Goal: Task Accomplishment & Management: Complete application form

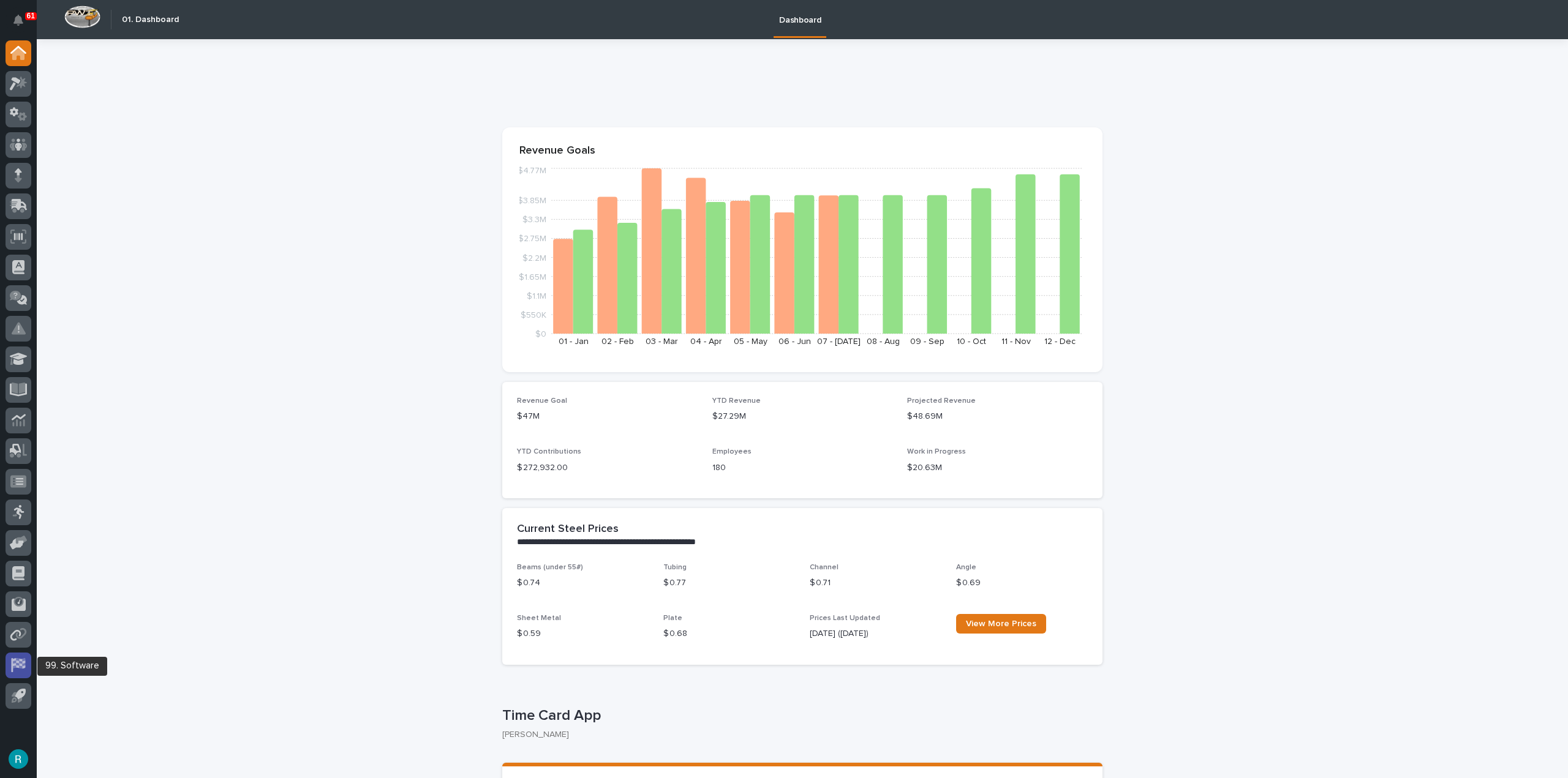
click at [19, 668] on icon at bounding box center [18, 665] width 14 height 14
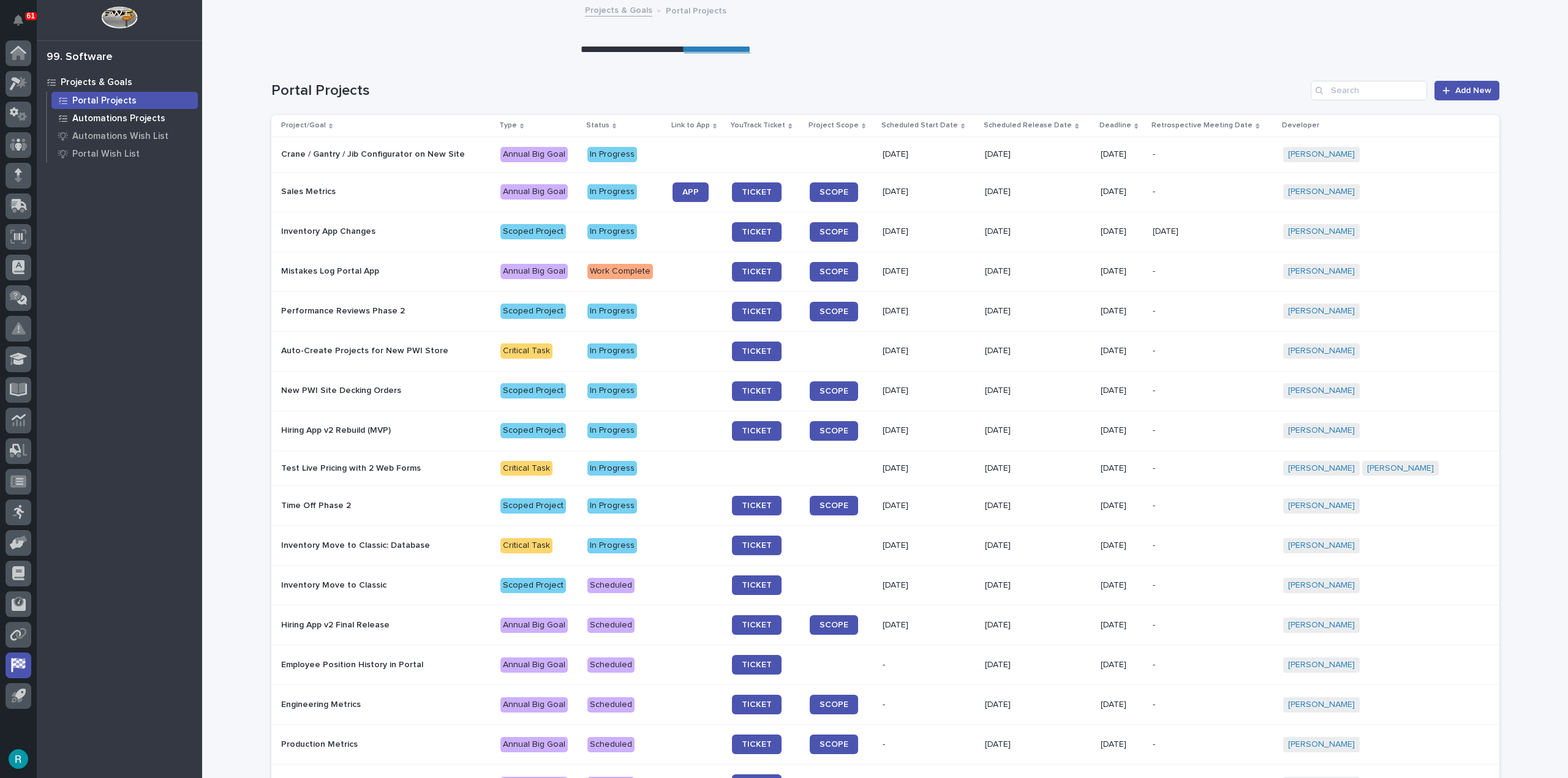
click at [137, 122] on p "Automations Projects" at bounding box center [119, 119] width 93 height 11
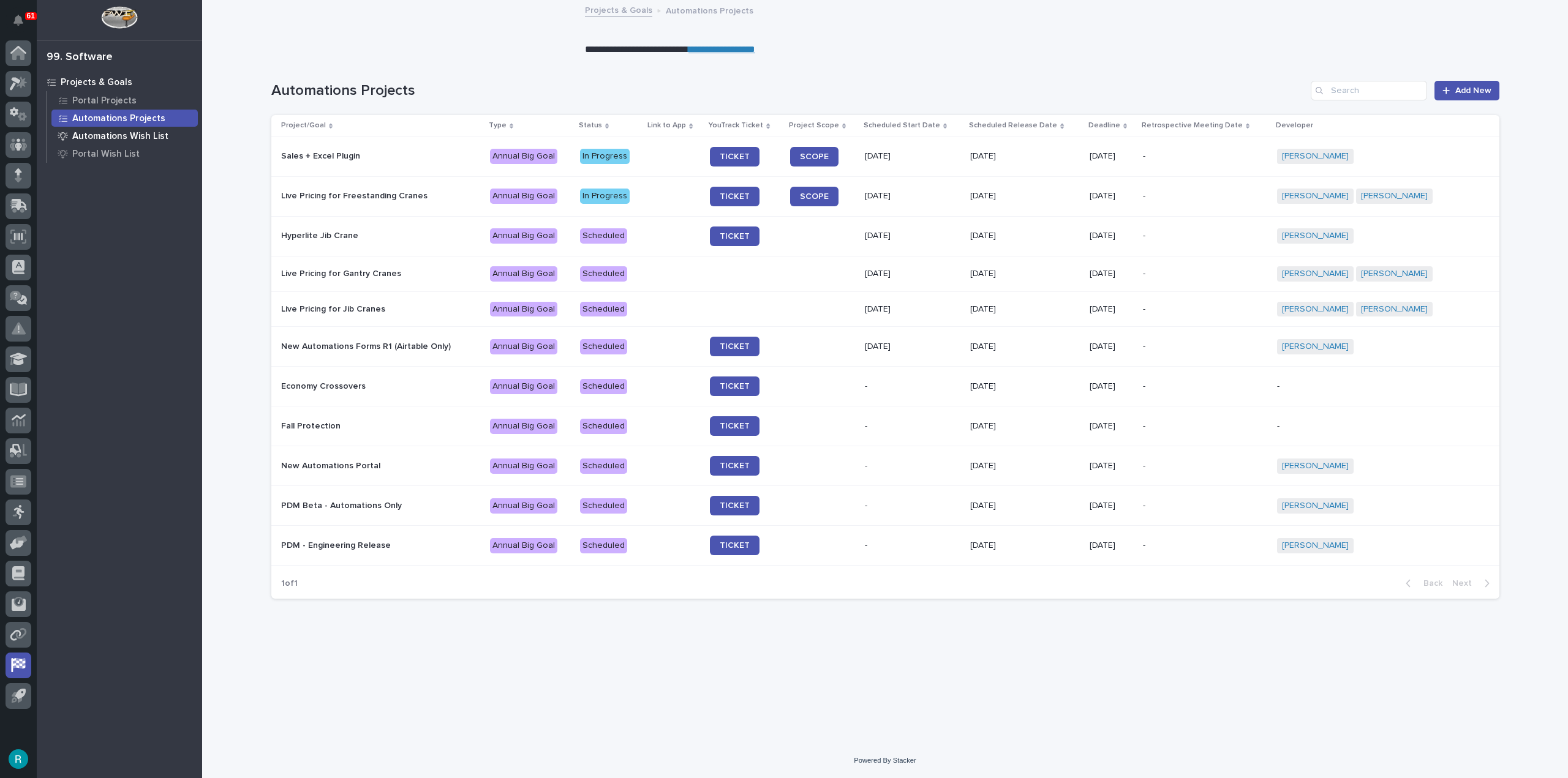
click at [132, 136] on p "Automations Wish List" at bounding box center [120, 136] width 96 height 11
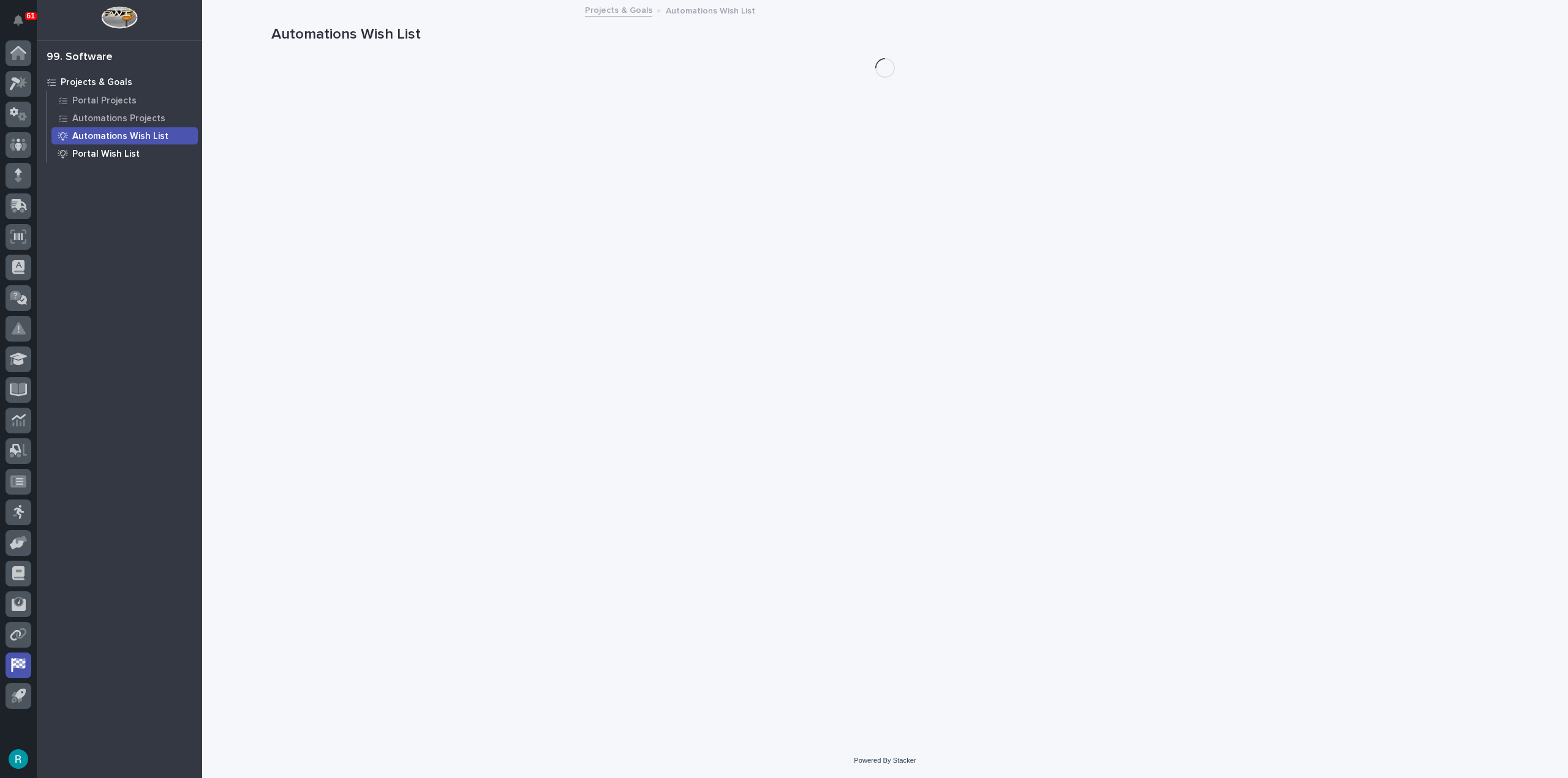
click at [129, 154] on p "Portal Wish List" at bounding box center [106, 154] width 67 height 11
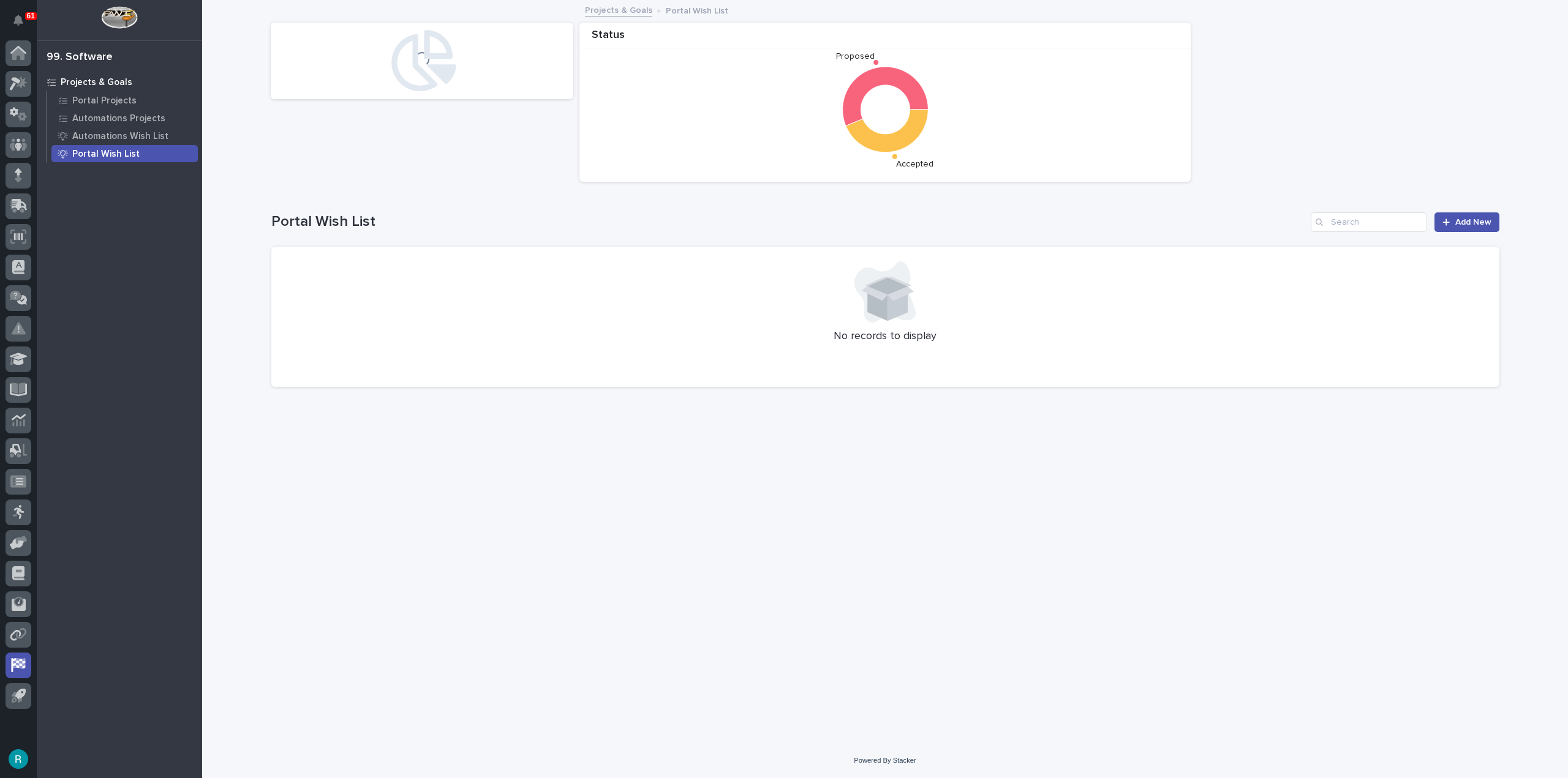
click at [110, 78] on p "Projects & Goals" at bounding box center [96, 82] width 72 height 11
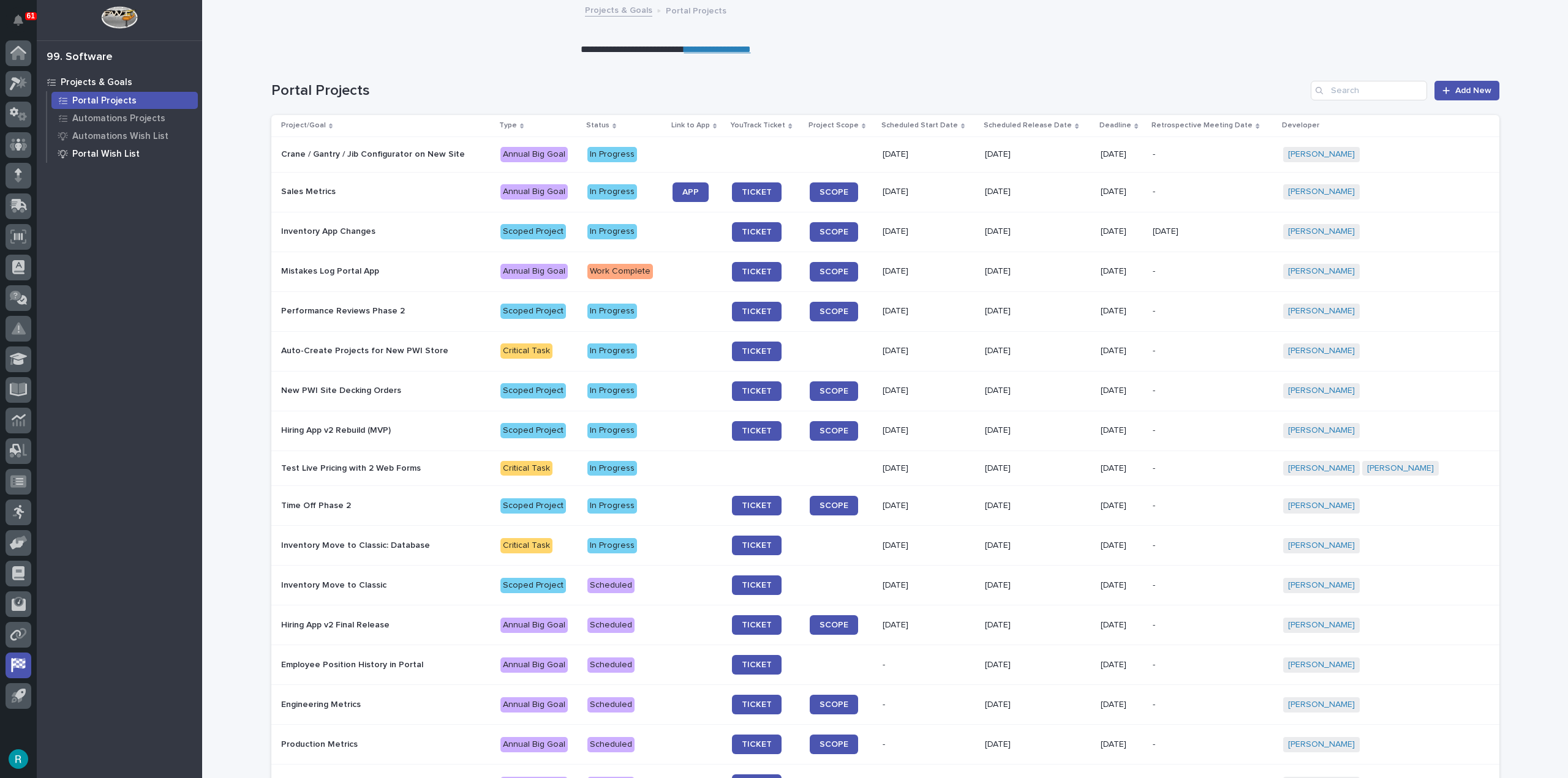
click at [113, 156] on p "Portal Wish List" at bounding box center [106, 154] width 67 height 11
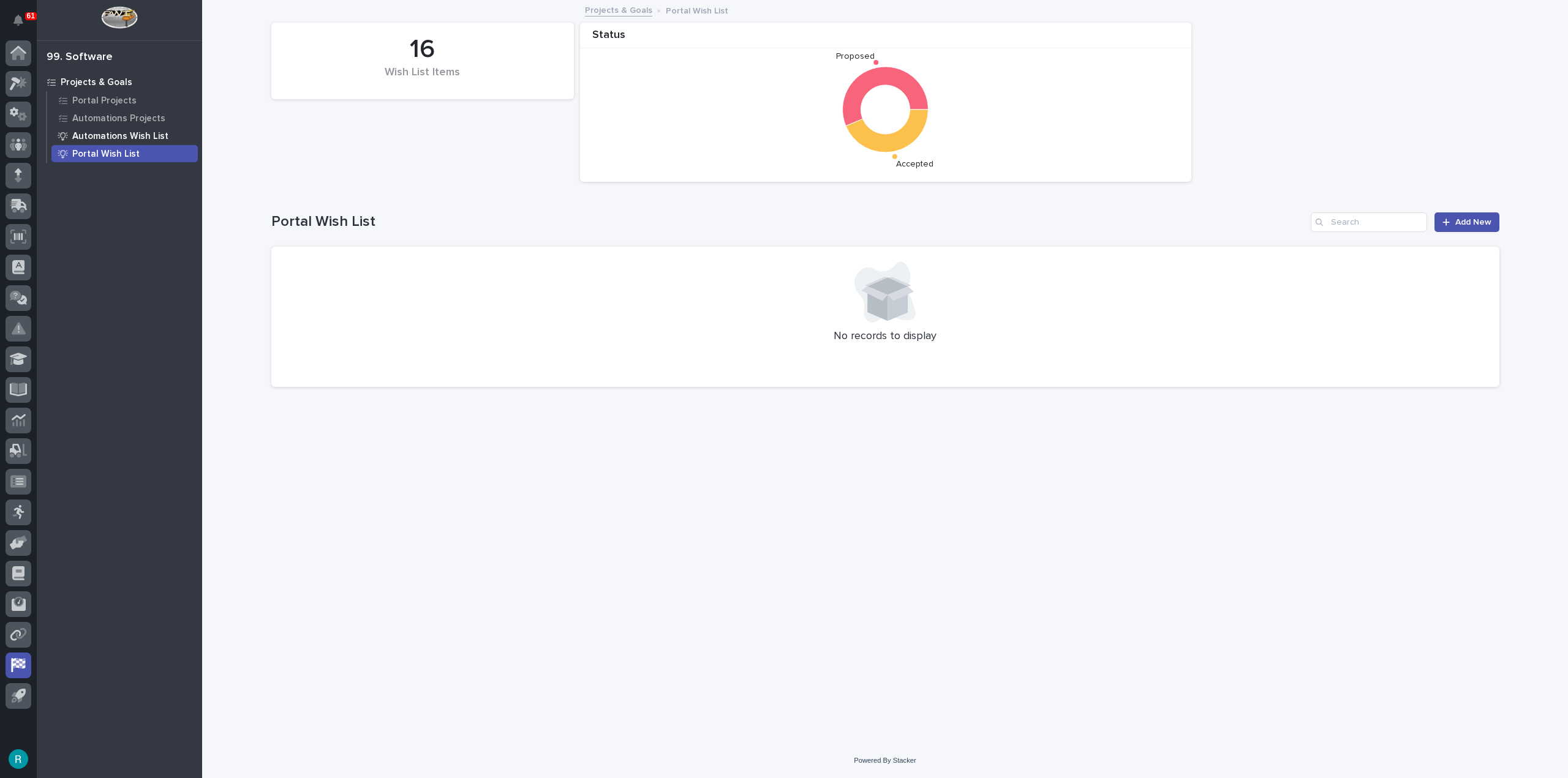
click at [138, 142] on div "Automations Wish List" at bounding box center [124, 136] width 146 height 17
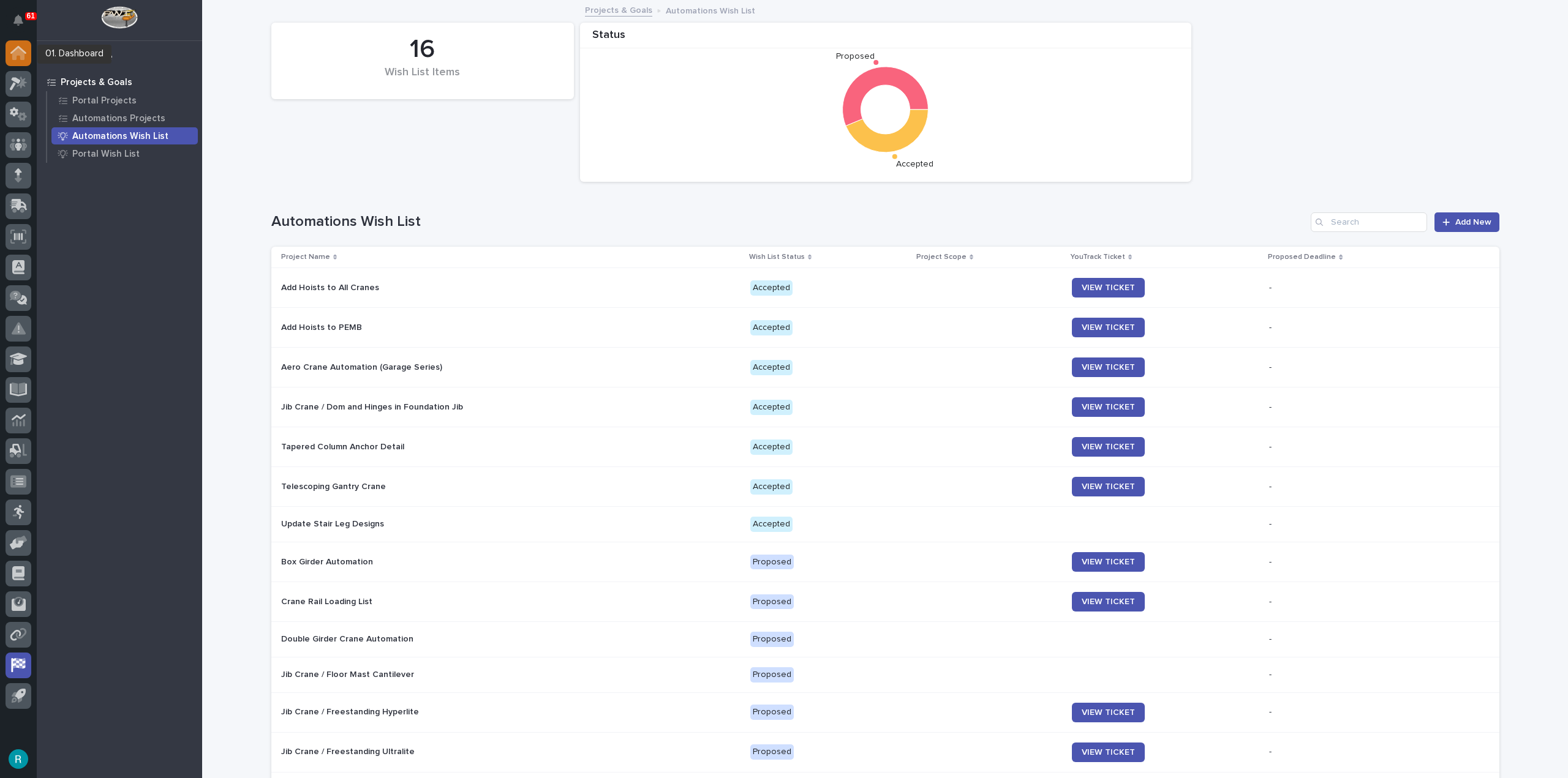
click at [20, 52] on icon at bounding box center [18, 54] width 12 height 12
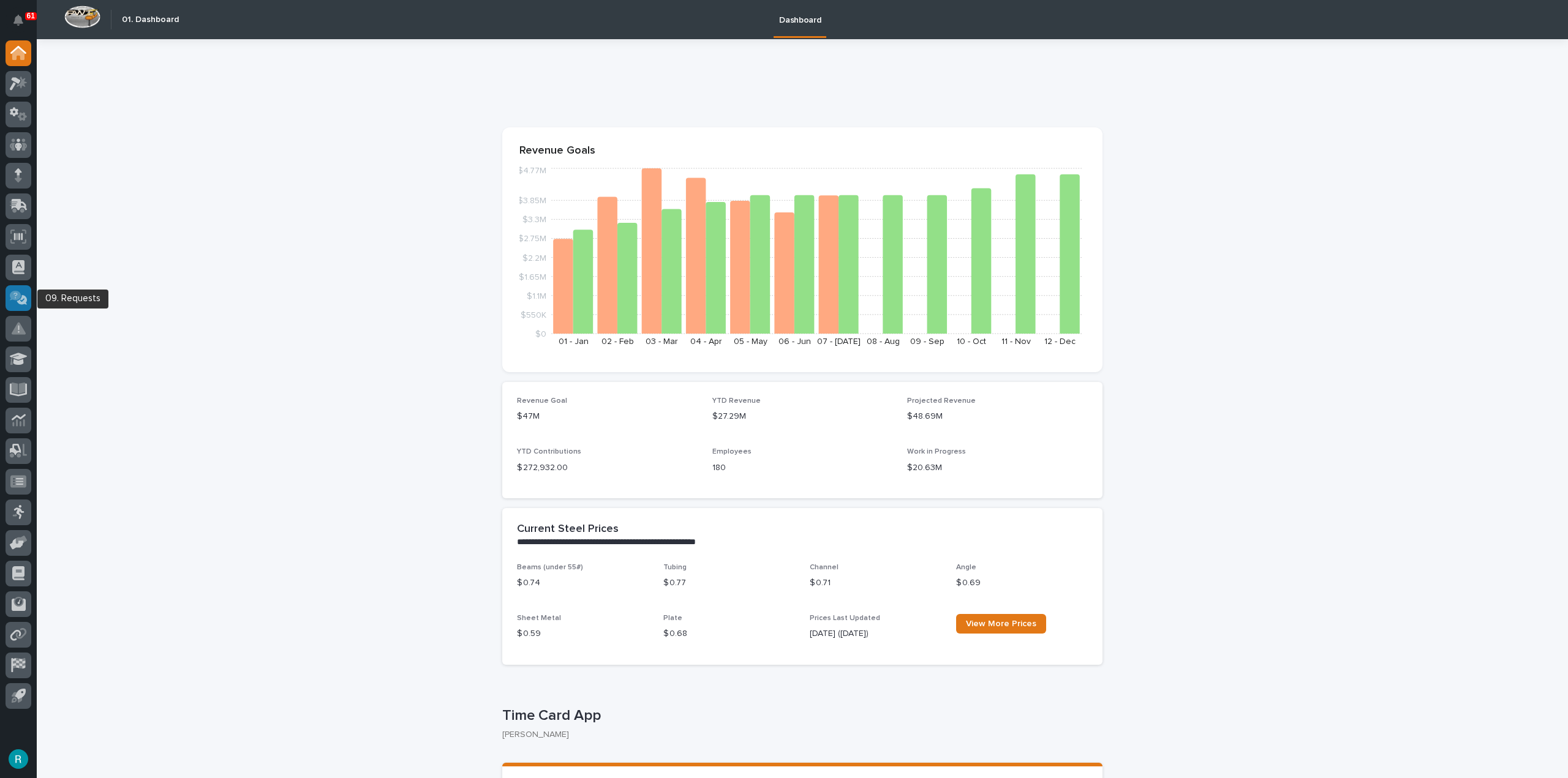
click at [24, 297] on icon at bounding box center [20, 299] width 13 height 12
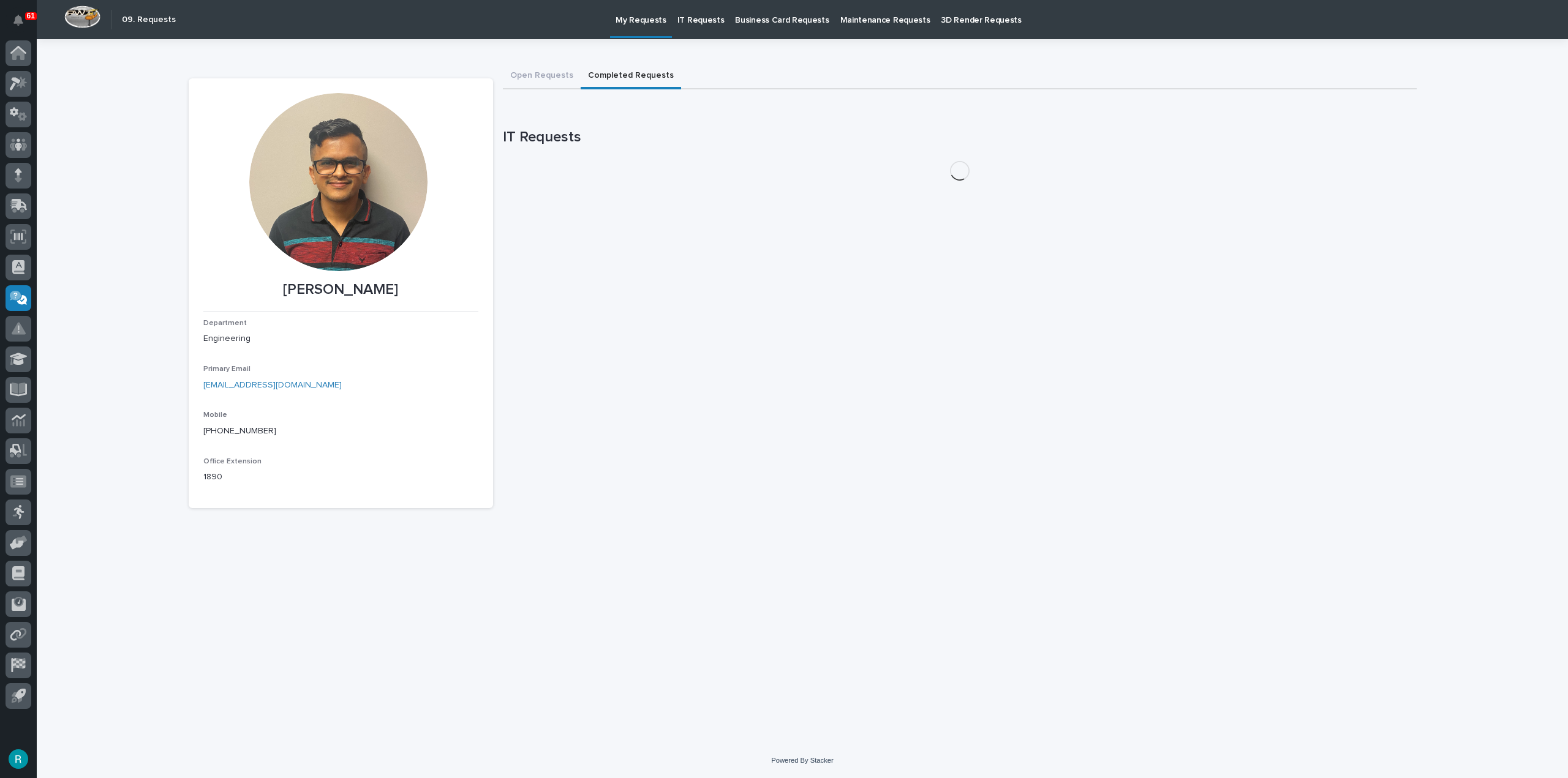
click at [648, 78] on button "Completed Requests" at bounding box center [631, 76] width 100 height 26
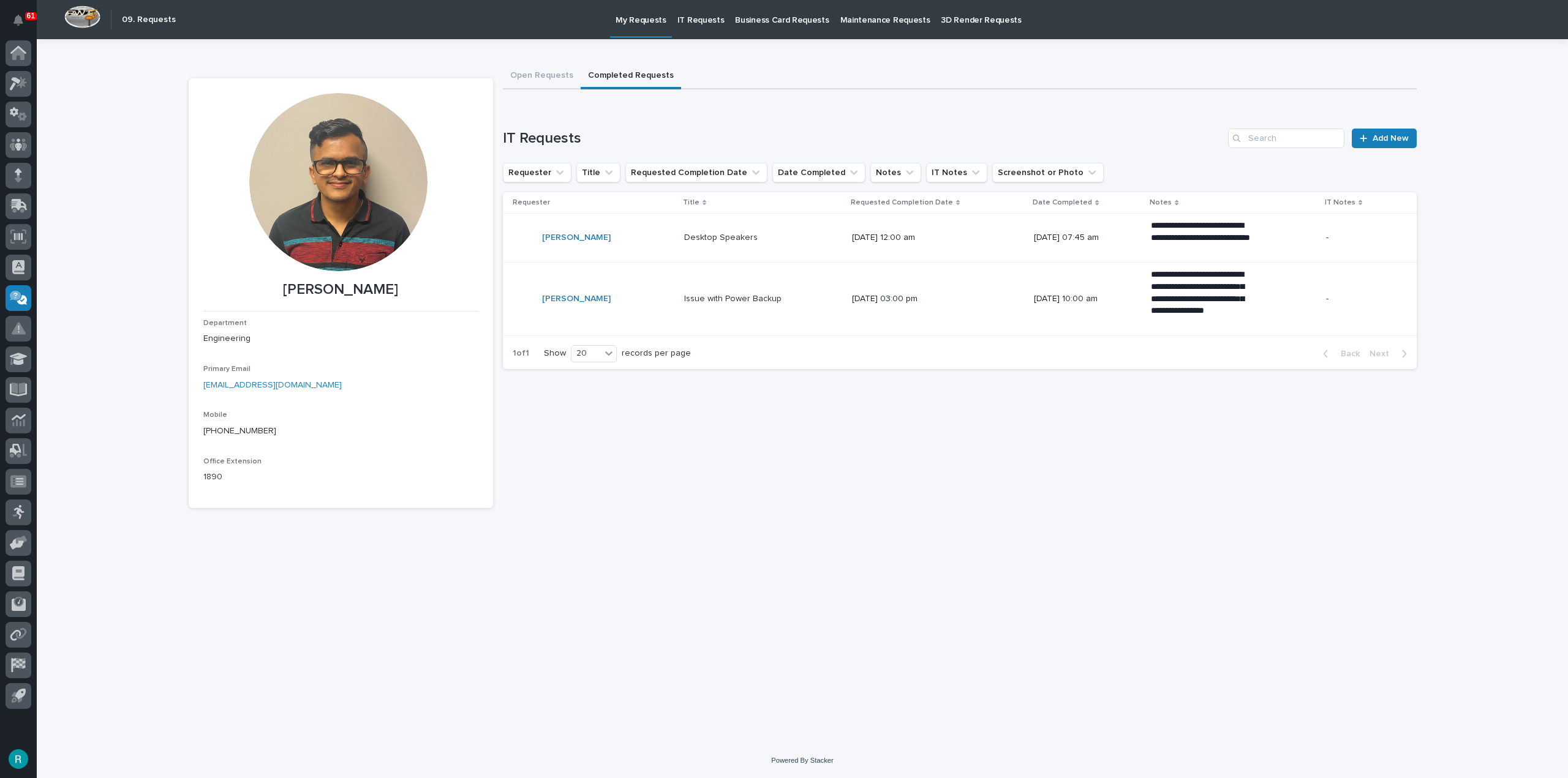
click at [684, 21] on p "IT Requests" at bounding box center [701, 13] width 47 height 26
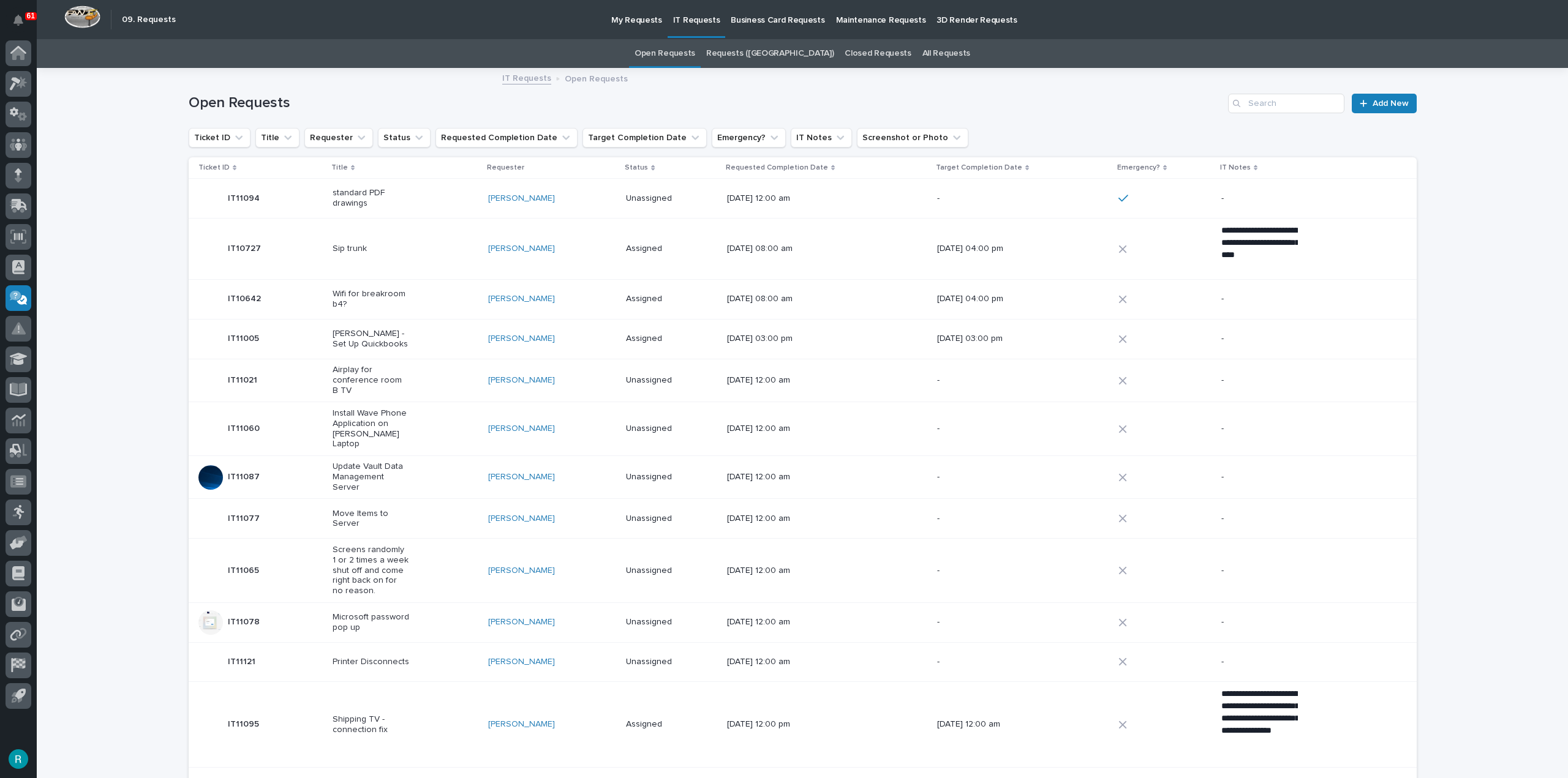
click at [638, 18] on p "My Requests" at bounding box center [637, 13] width 51 height 26
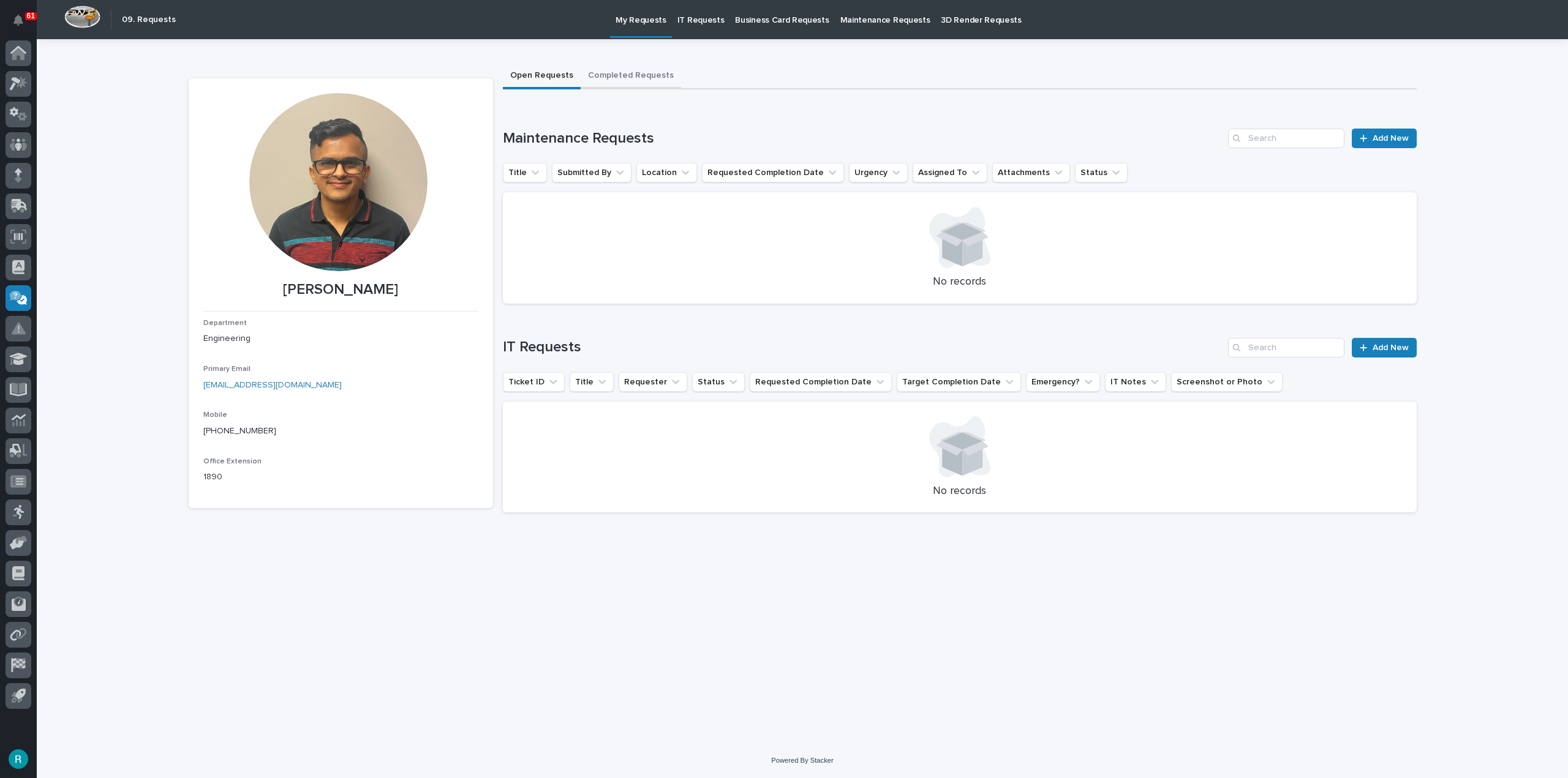
click at [653, 72] on button "Completed Requests" at bounding box center [631, 76] width 100 height 26
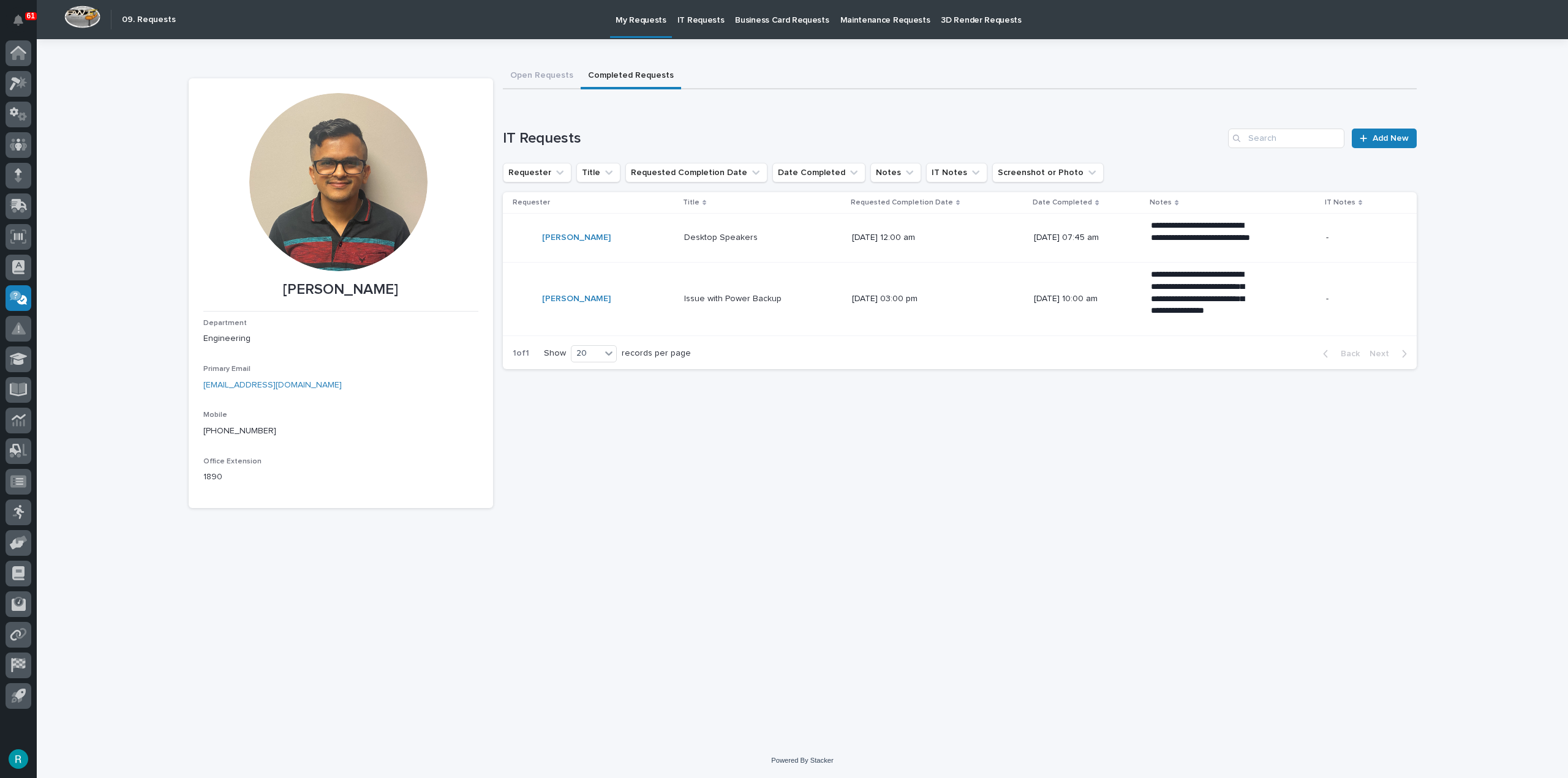
click at [701, 12] on p "IT Requests" at bounding box center [701, 13] width 47 height 26
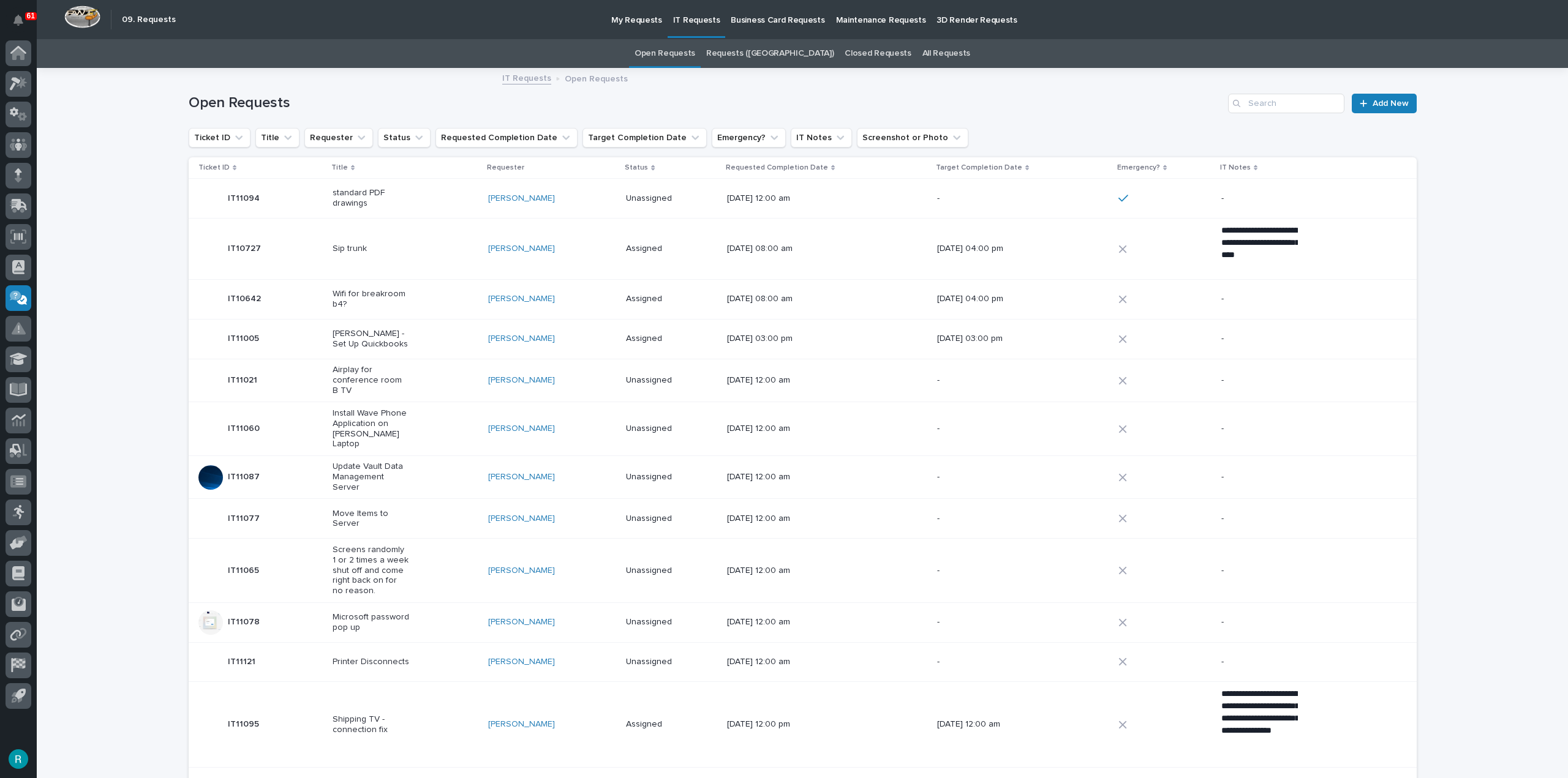
click at [655, 167] on icon at bounding box center [653, 167] width 4 height 6
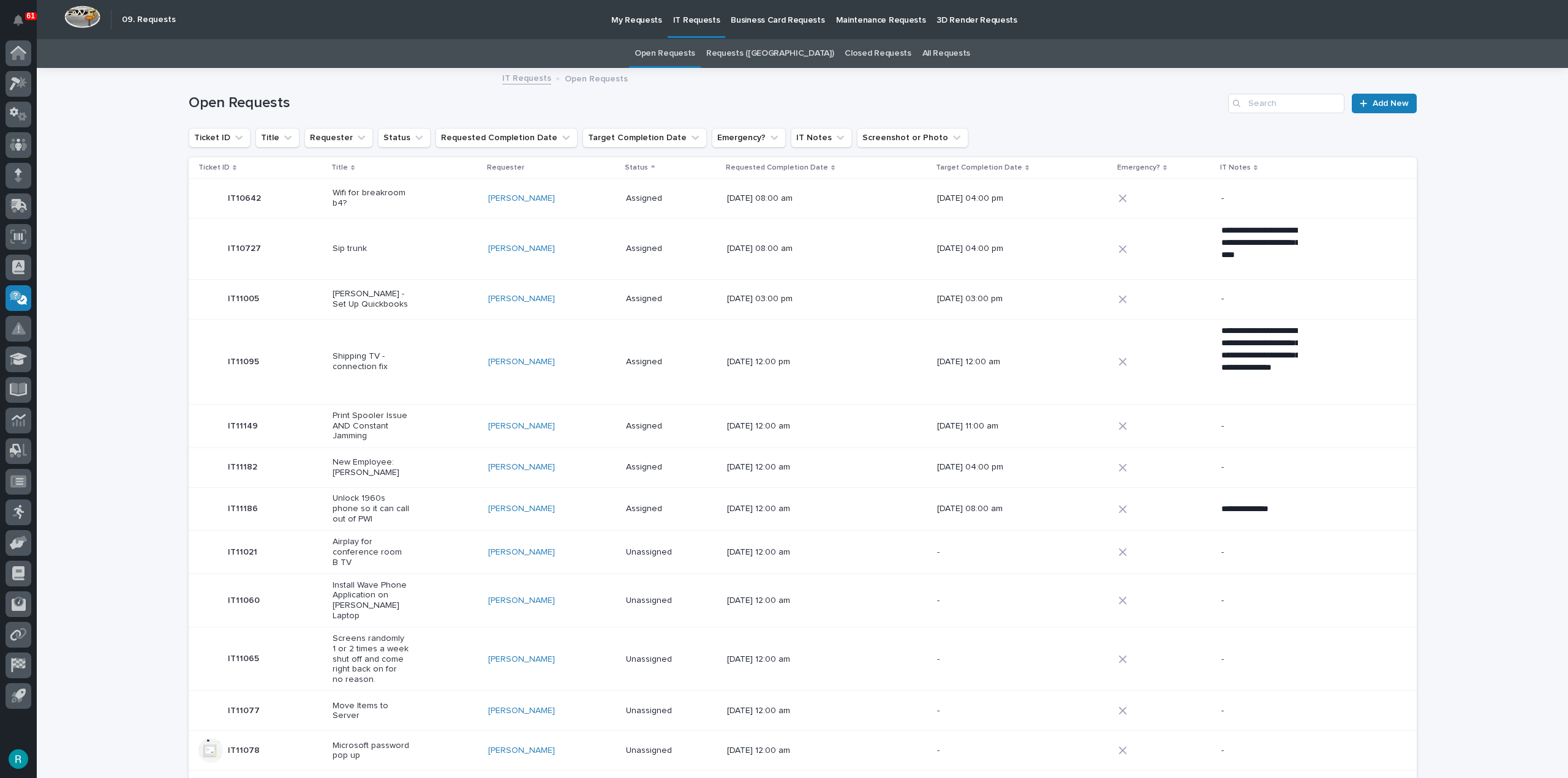
click at [664, 167] on div "Status" at bounding box center [671, 167] width 93 height 13
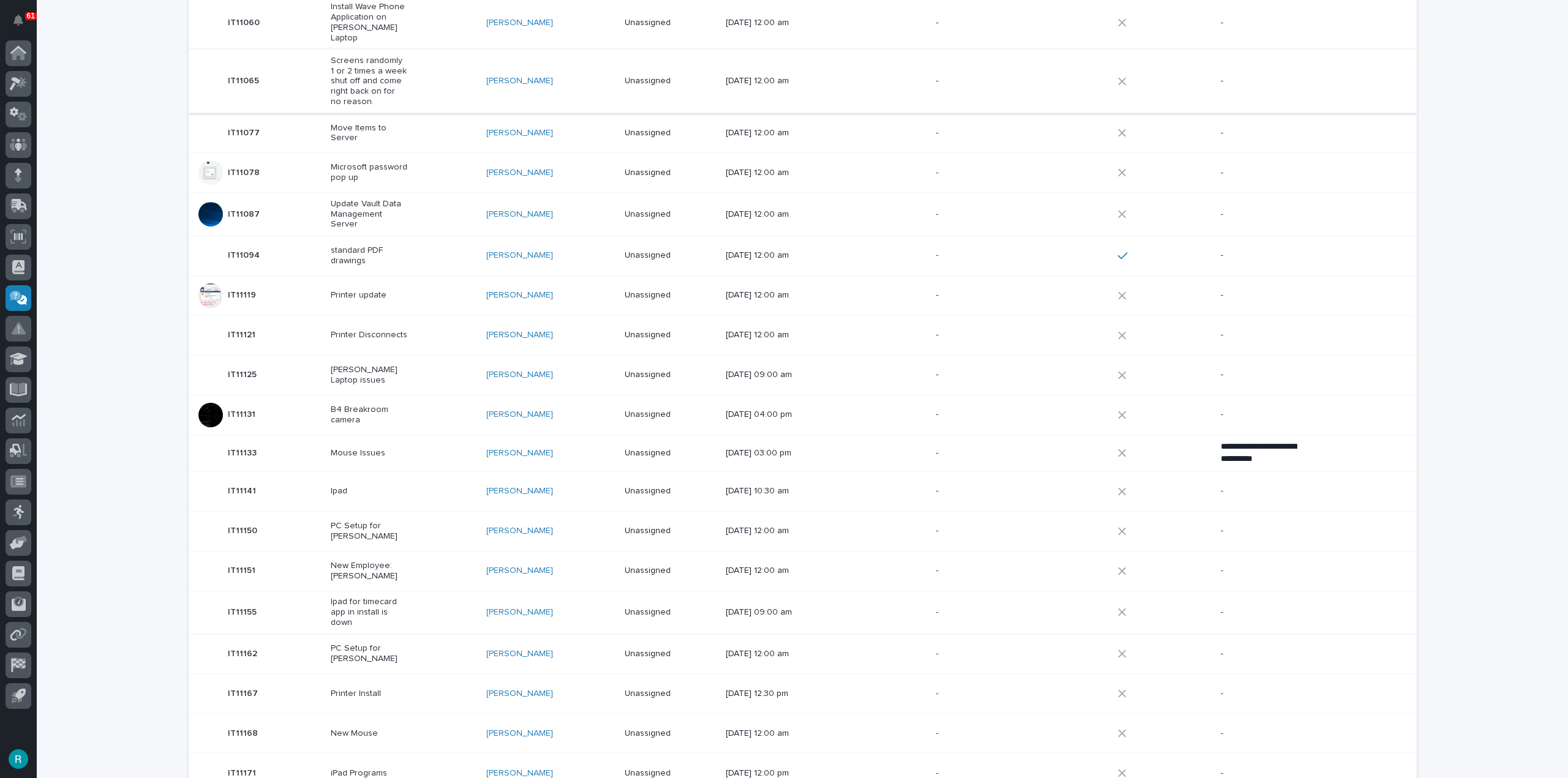
scroll to position [367, 0]
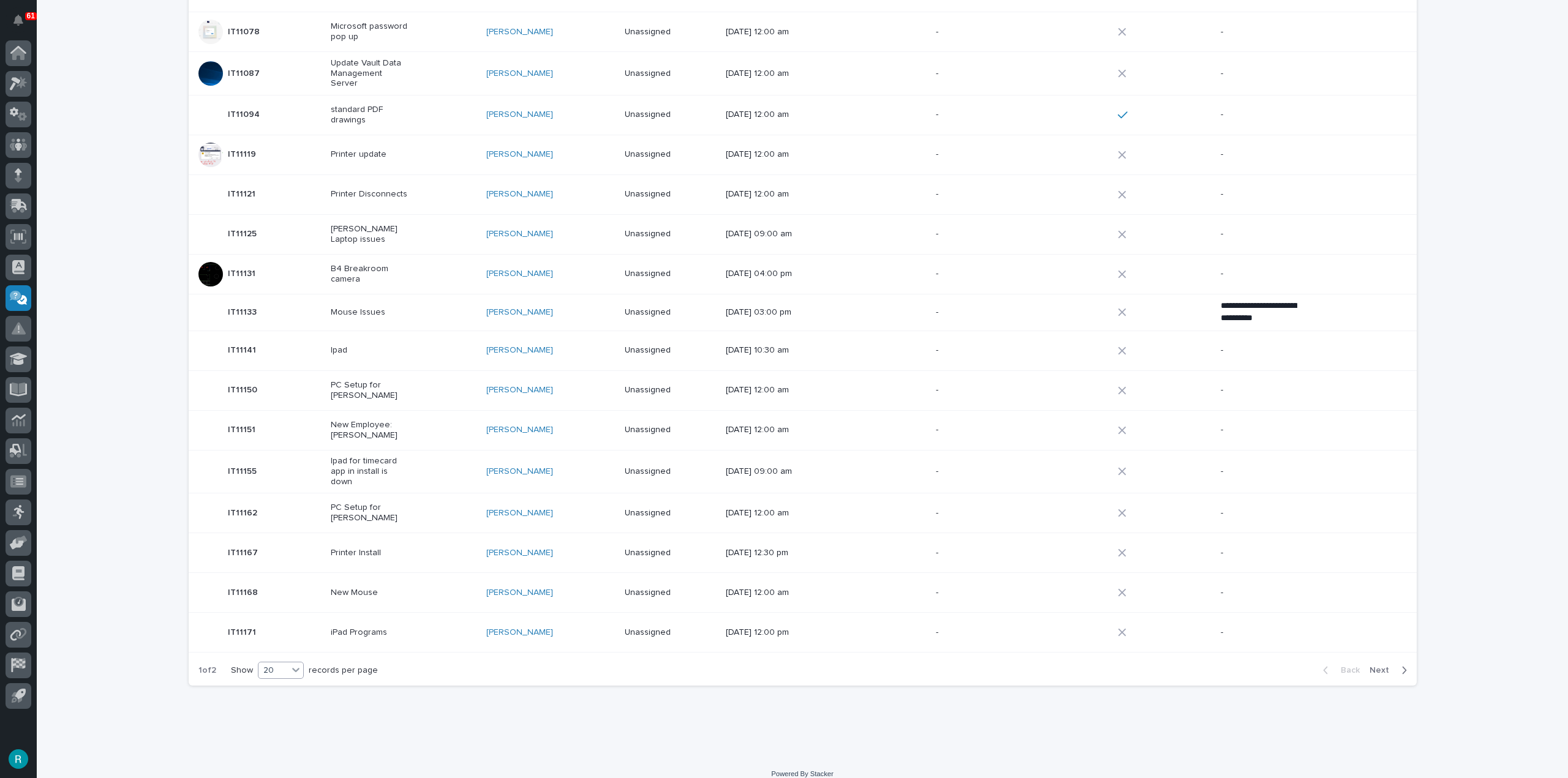
click at [300, 662] on div "Show 20 records per page" at bounding box center [306, 670] width 152 height 17
click at [292, 668] on icon at bounding box center [296, 670] width 7 height 4
click at [291, 697] on div "30" at bounding box center [277, 703] width 45 height 15
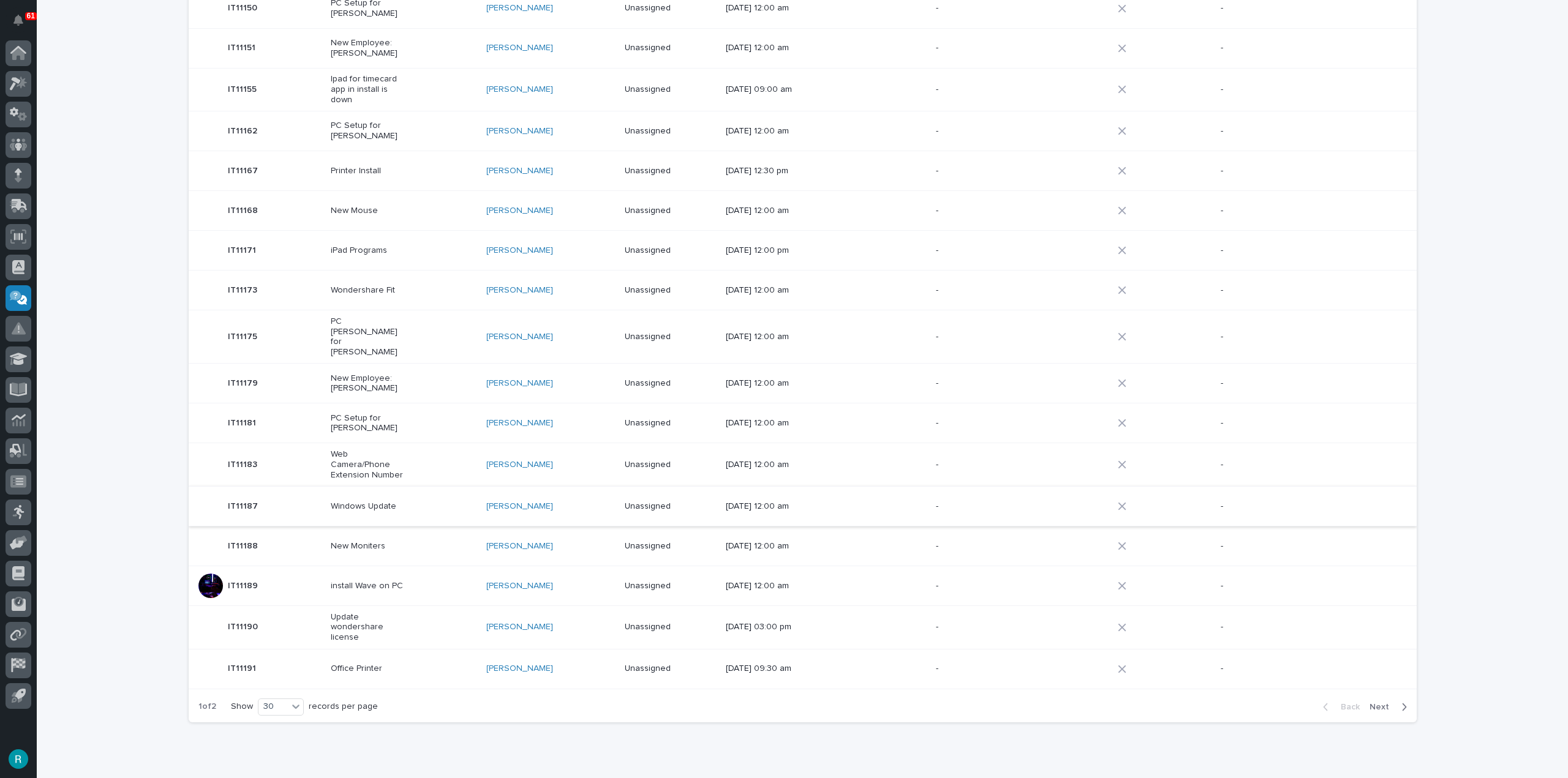
scroll to position [768, 0]
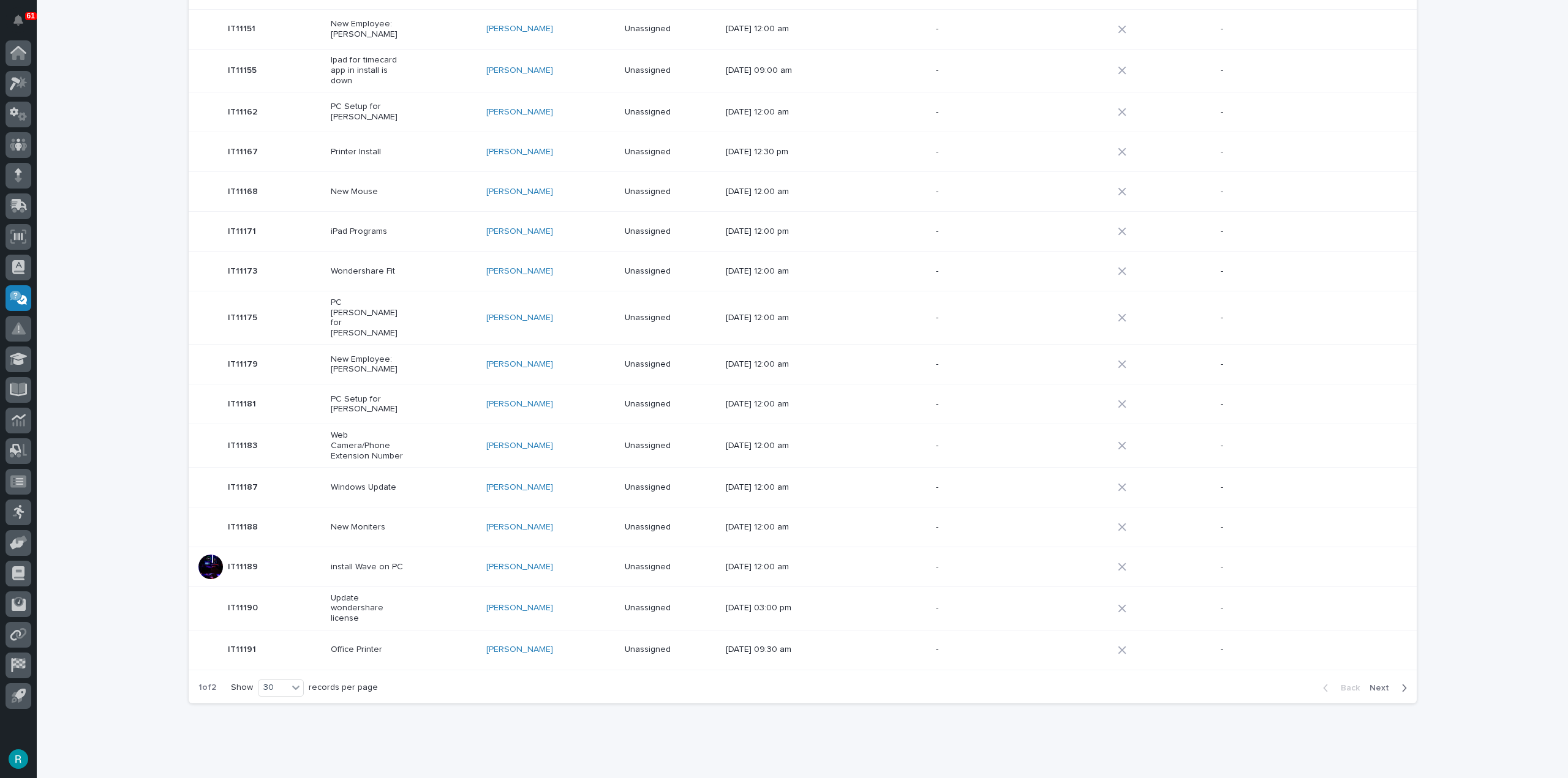
click at [1373, 683] on span "Next" at bounding box center [1383, 688] width 27 height 11
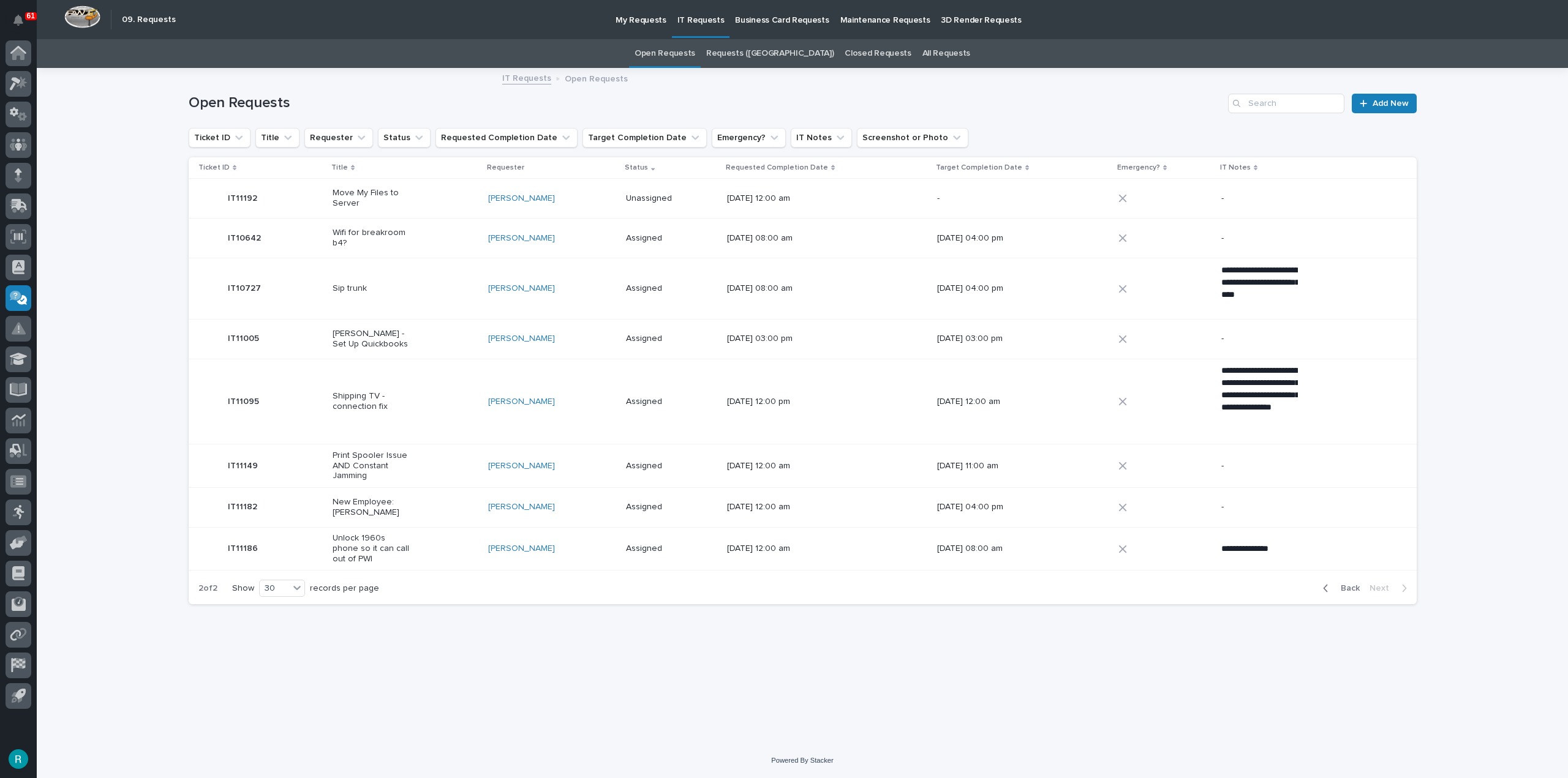
click at [534, 78] on link "IT Requests" at bounding box center [527, 77] width 49 height 14
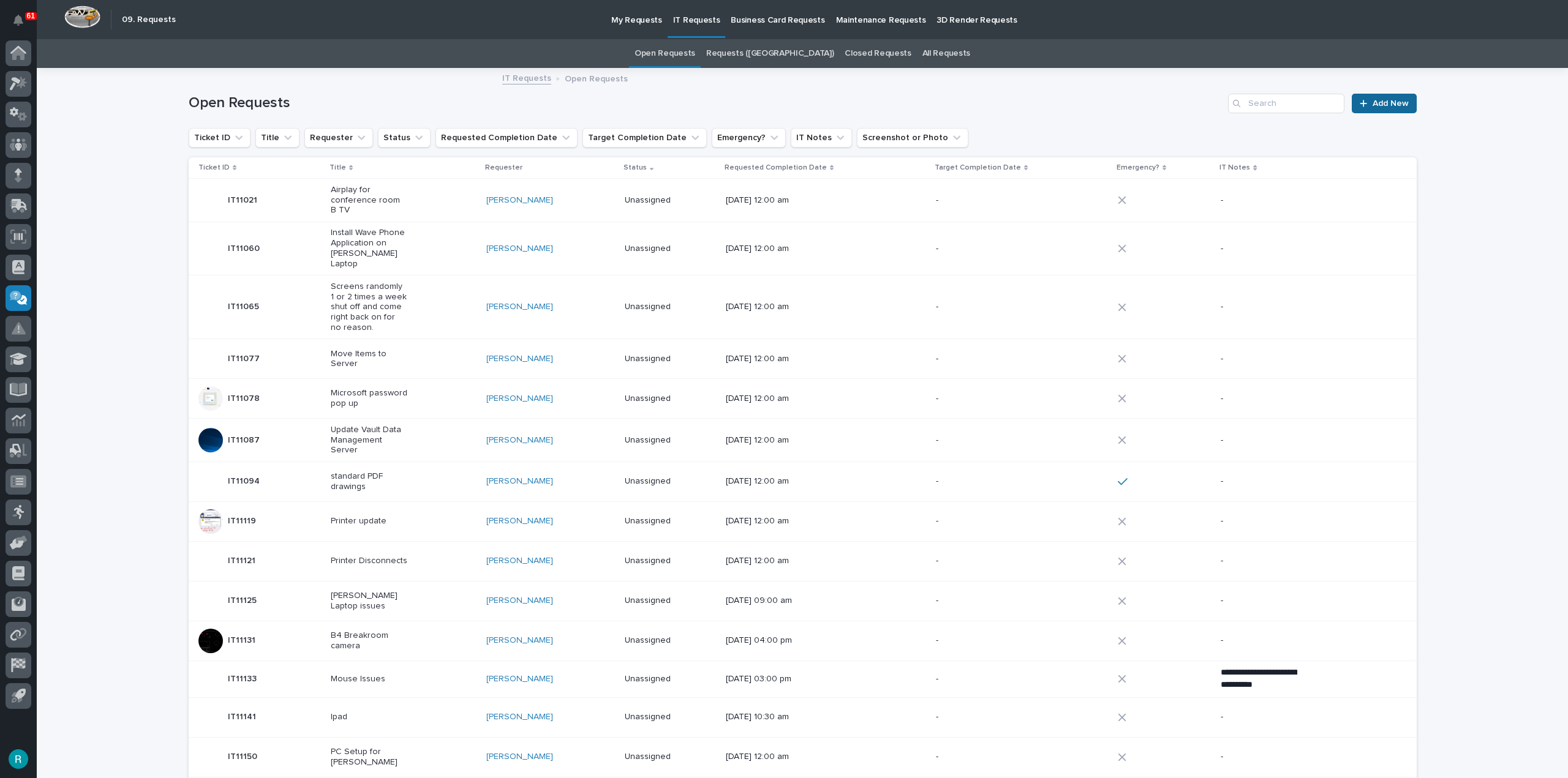
click at [1401, 102] on span "Add New" at bounding box center [1391, 103] width 36 height 9
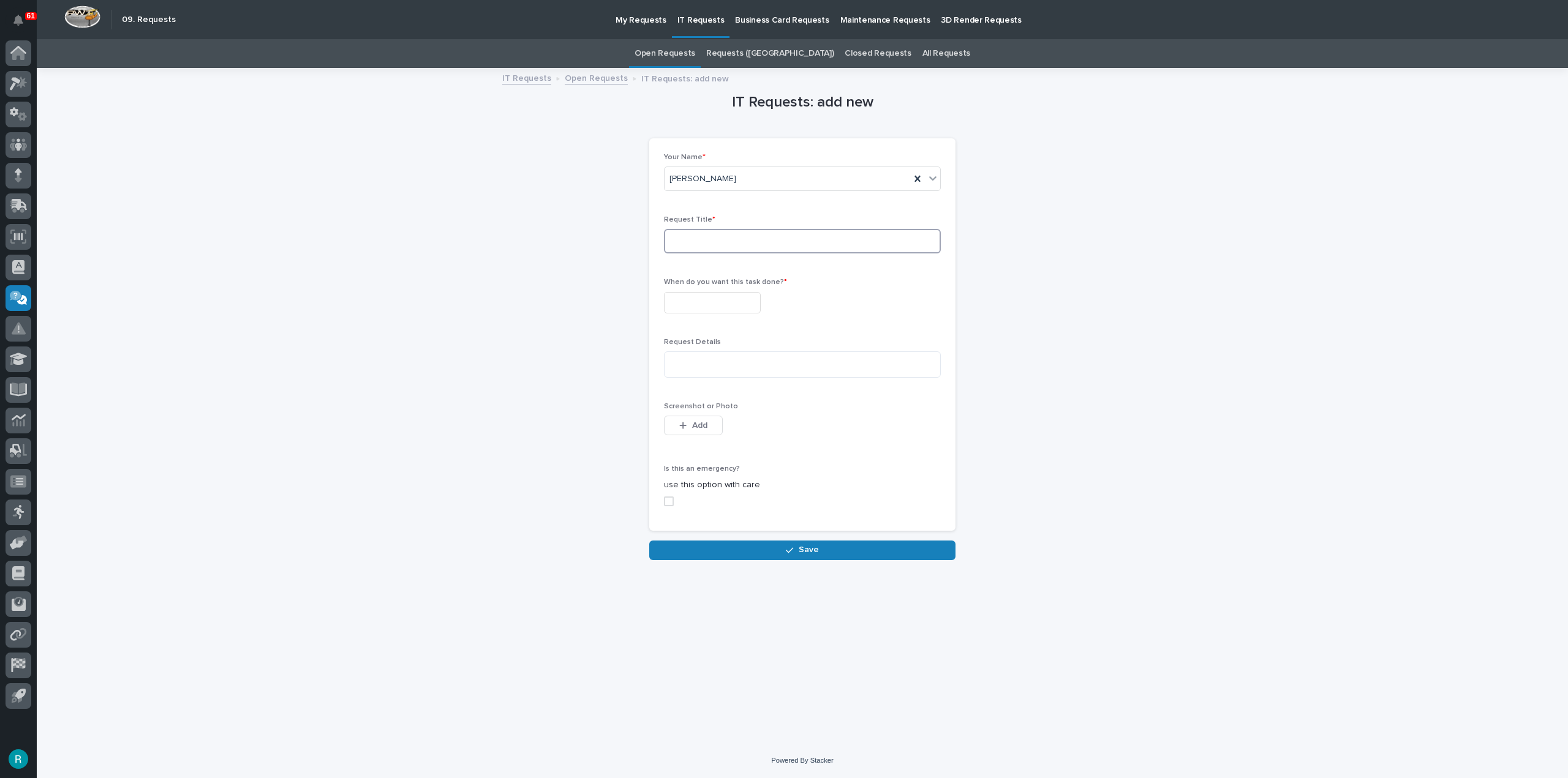
click at [792, 231] on input at bounding box center [802, 241] width 277 height 25
click at [529, 296] on div "IT Requests: add new Loading... Saving… Loading... Saving… Loading... Saving… Y…" at bounding box center [803, 314] width 1228 height 491
click at [799, 237] on input "Printer Setip" at bounding box center [802, 241] width 277 height 25
type input "Printer Setup"
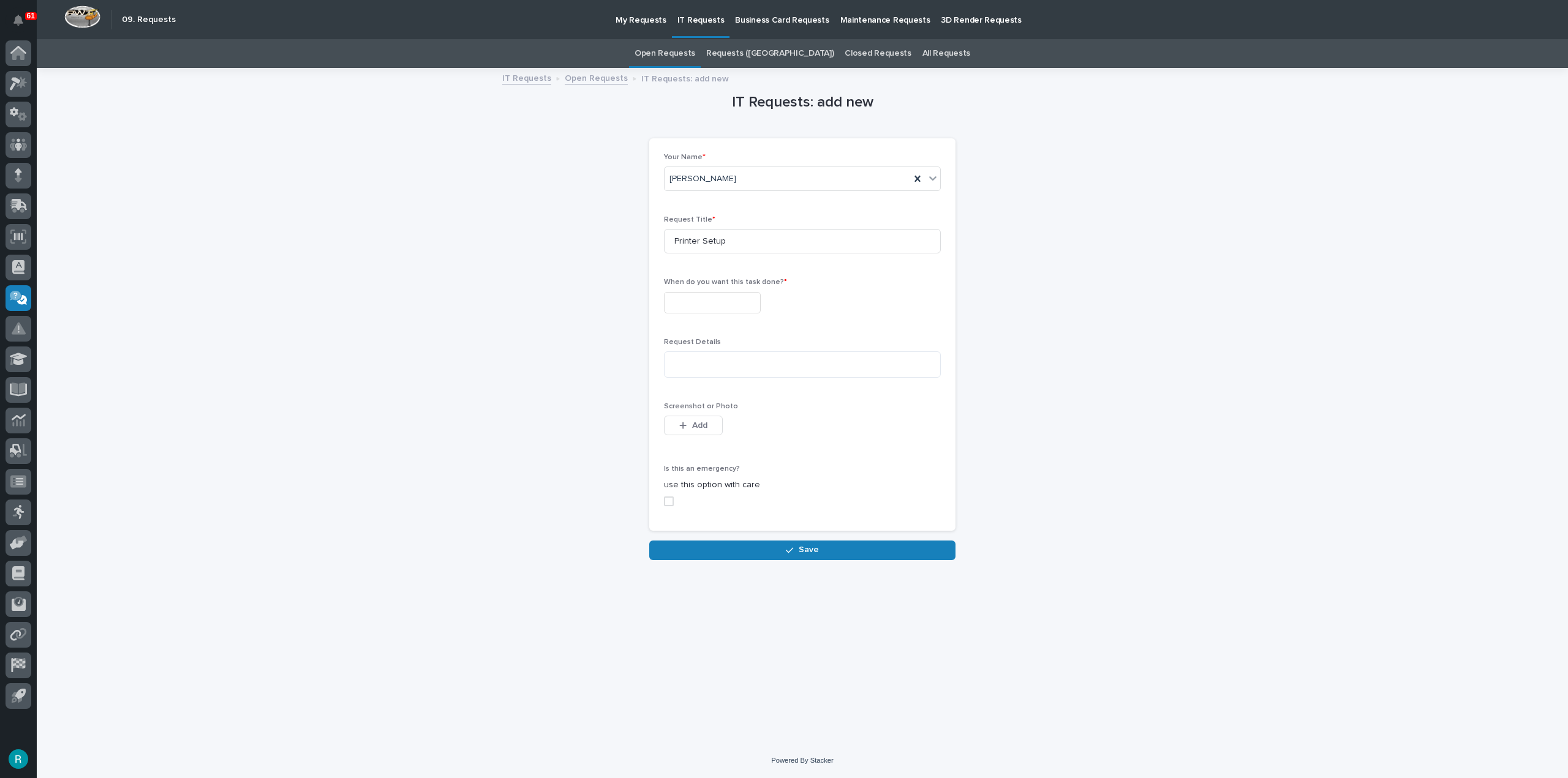
click at [722, 300] on input "text" at bounding box center [713, 303] width 97 height 21
click at [687, 241] on div "29" at bounding box center [692, 241] width 17 height 17
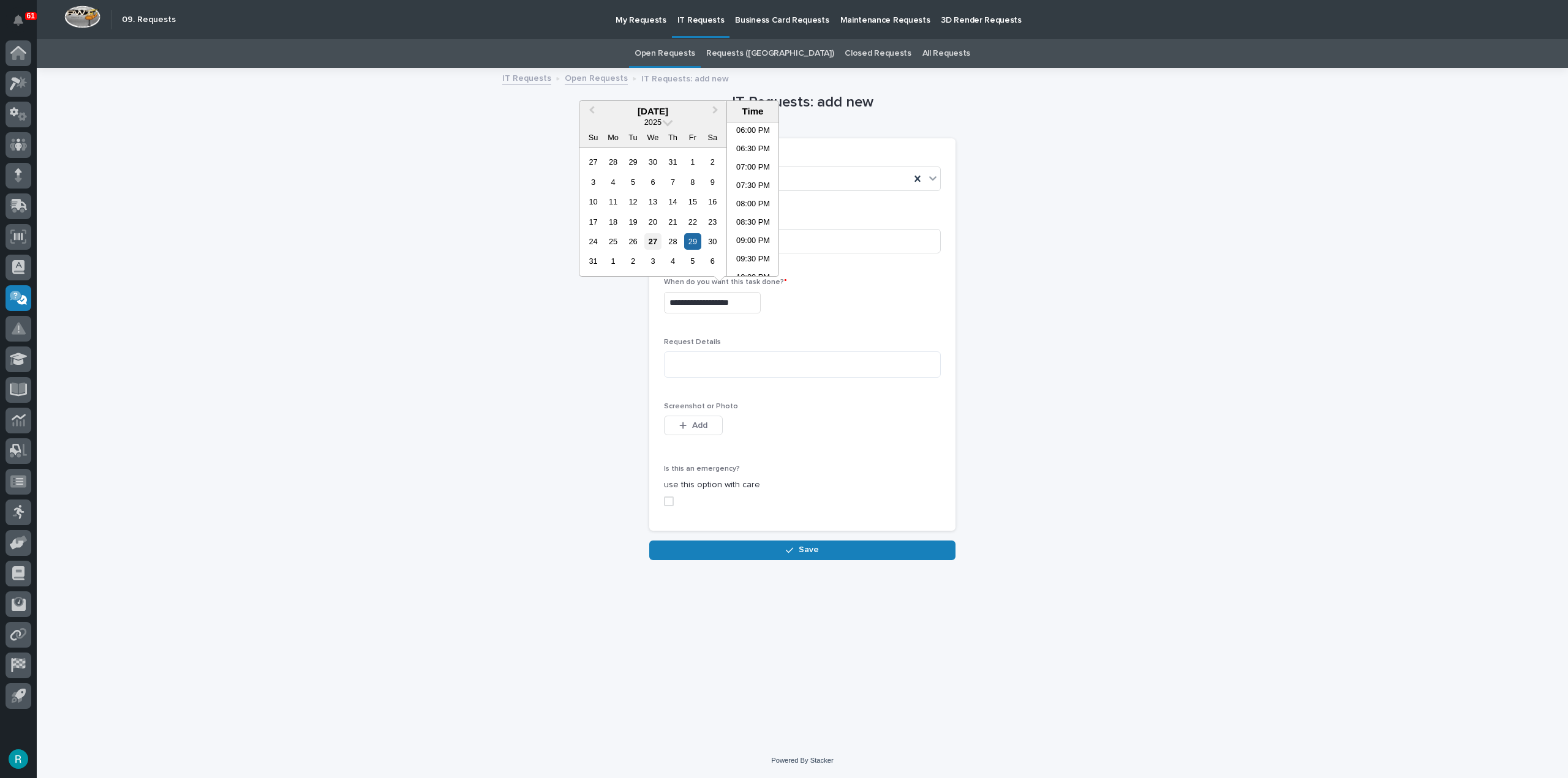
click at [649, 240] on div "27" at bounding box center [653, 241] width 17 height 17
click at [689, 240] on div "29" at bounding box center [692, 241] width 17 height 17
click at [758, 138] on li "03:00 PM" at bounding box center [753, 138] width 52 height 19
type input "**********"
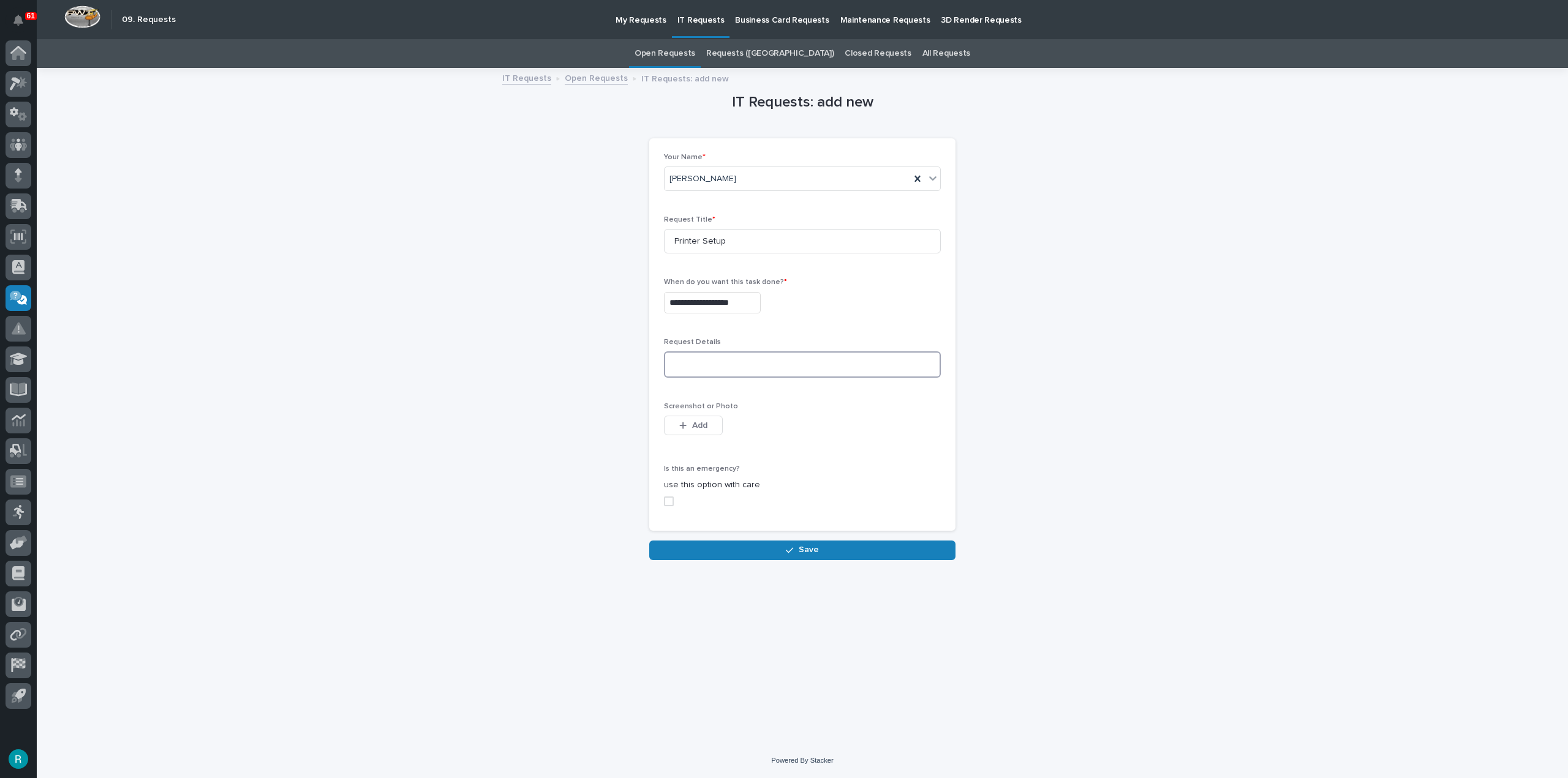
click at [734, 361] on textarea at bounding box center [802, 365] width 277 height 27
click at [814, 365] on textarea "**********" at bounding box center [802, 365] width 277 height 27
type textarea "**********"
click at [849, 553] on button "Save" at bounding box center [802, 550] width 306 height 19
